Goal: Task Accomplishment & Management: Complete application form

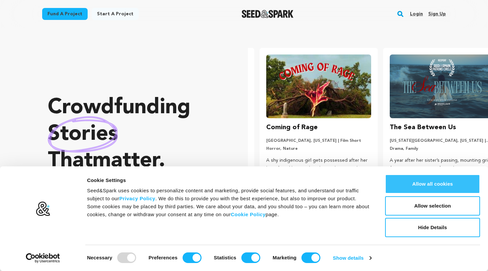
scroll to position [0, 129]
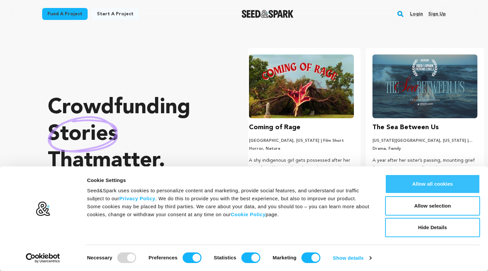
click at [411, 184] on button "Allow all cookies" at bounding box center [432, 183] width 95 height 19
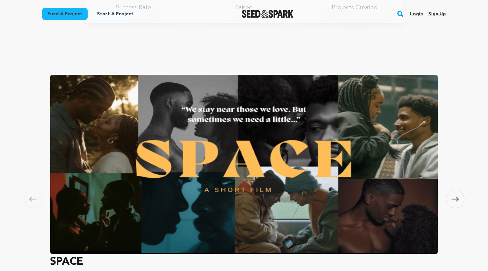
scroll to position [367, 0]
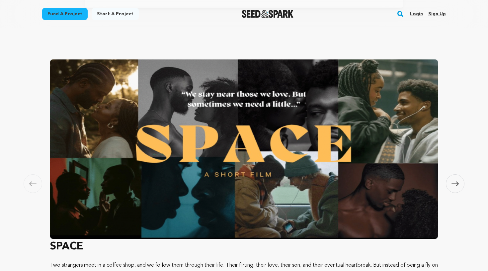
click at [103, 18] on link "Start a project" at bounding box center [115, 14] width 47 height 12
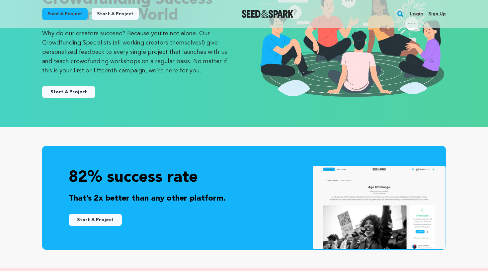
scroll to position [77, 0]
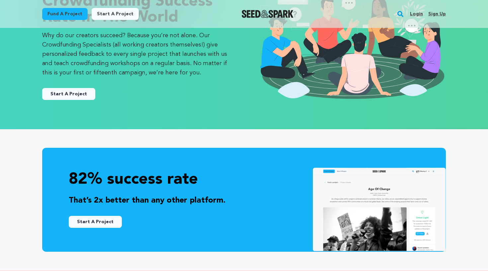
click at [84, 93] on link "Start A Project" at bounding box center [68, 94] width 53 height 12
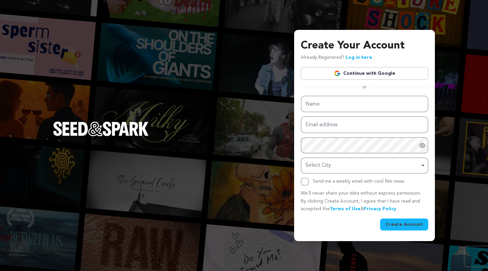
click at [354, 74] on link "Continue with Google" at bounding box center [365, 73] width 128 height 13
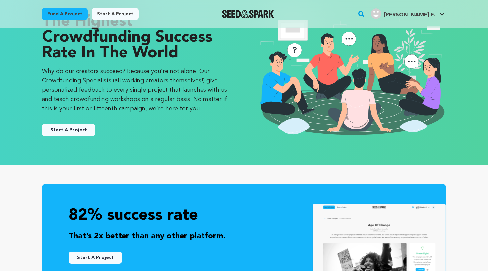
scroll to position [13, 0]
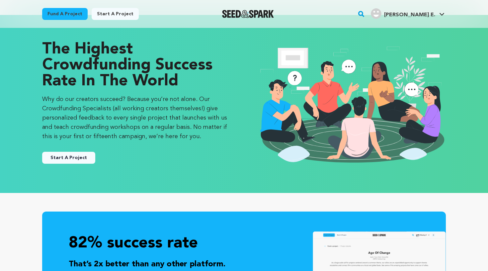
click at [84, 153] on button "Start A Project" at bounding box center [68, 158] width 53 height 12
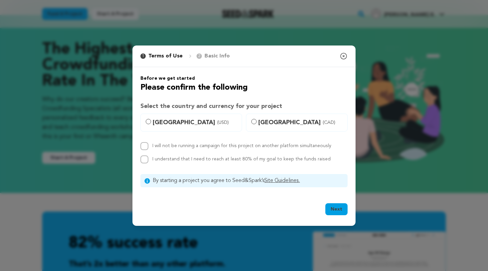
click at [170, 125] on span "United States (USD)" at bounding box center [195, 122] width 85 height 9
click at [151, 124] on input "United States (USD)" at bounding box center [148, 121] width 5 height 5
radio input "true"
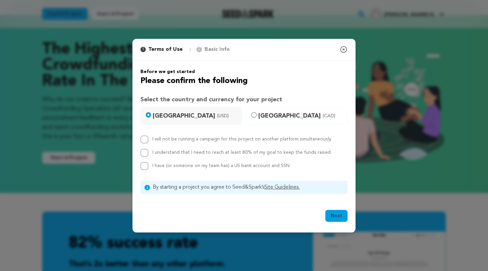
click at [173, 151] on label "I understand that I need to reach at least 80% of my goal to keep the funds rai…" at bounding box center [241, 152] width 178 height 5
click at [148, 151] on input "I understand that I need to reach at least 80% of my goal to keep the funds rai…" at bounding box center [145, 153] width 8 height 8
checkbox input "true"
click at [175, 165] on span "I have (or someone on my team has) a US bank account and SSN" at bounding box center [220, 165] width 137 height 5
click at [148, 165] on input "I have (or someone on my team has) a US bank account and SSN" at bounding box center [145, 166] width 8 height 8
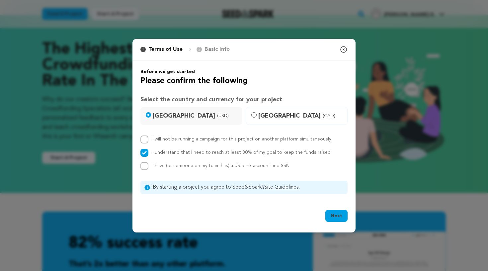
checkbox input "true"
click at [178, 137] on label "I will not be running a campaign for this project on another platform simultane…" at bounding box center [241, 139] width 179 height 5
click at [148, 137] on input "I will not be running a campaign for this project on another platform simultane…" at bounding box center [145, 140] width 8 height 8
checkbox input "true"
click at [331, 214] on button "Next" at bounding box center [337, 216] width 22 height 12
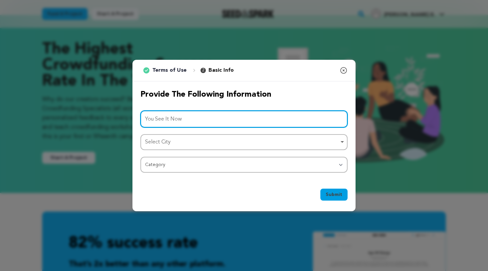
type input "You See It Now"
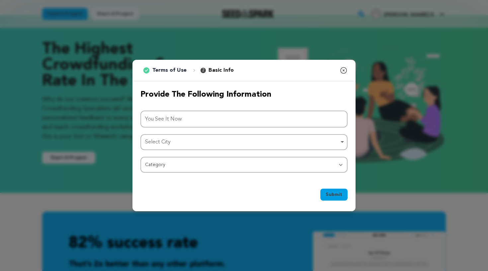
click at [270, 141] on div "Select City Remove item" at bounding box center [242, 143] width 194 height 10
type input "A"
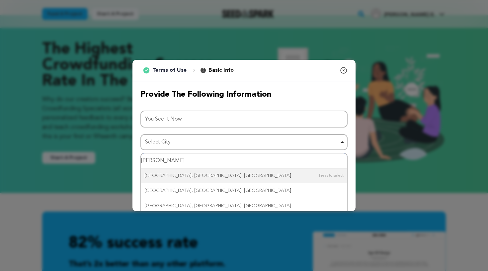
type input "Bennington, Vermont"
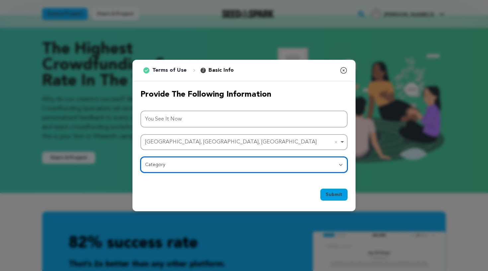
select select "383"
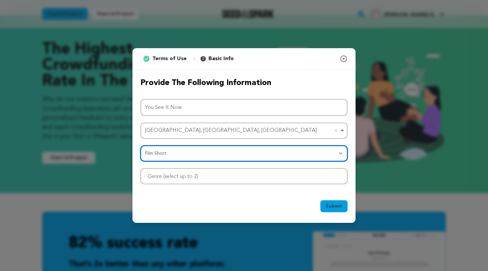
click at [313, 177] on div at bounding box center [244, 176] width 207 height 16
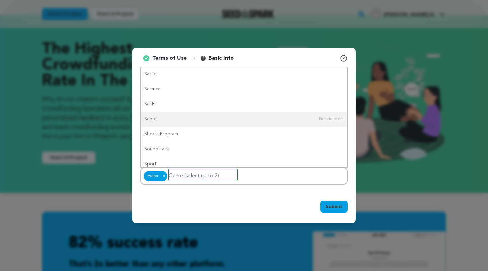
scroll to position [0, 0]
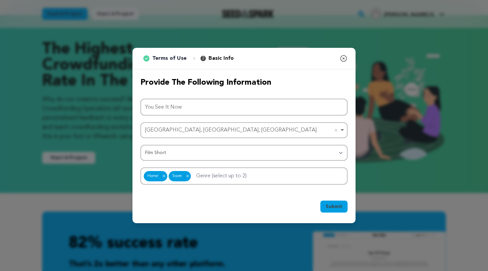
click at [333, 202] on button "Submit" at bounding box center [334, 207] width 27 height 12
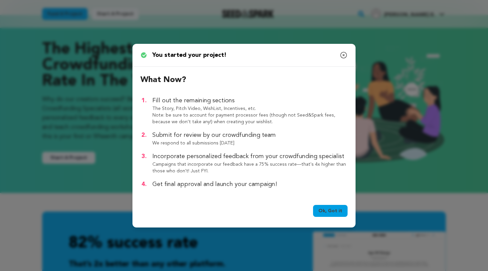
click at [337, 213] on link "Ok, Got it" at bounding box center [330, 211] width 35 height 12
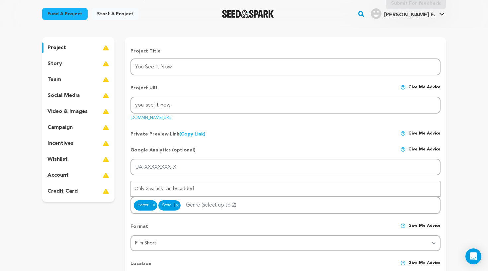
scroll to position [52, 0]
